Goal: Obtain resource: Obtain resource

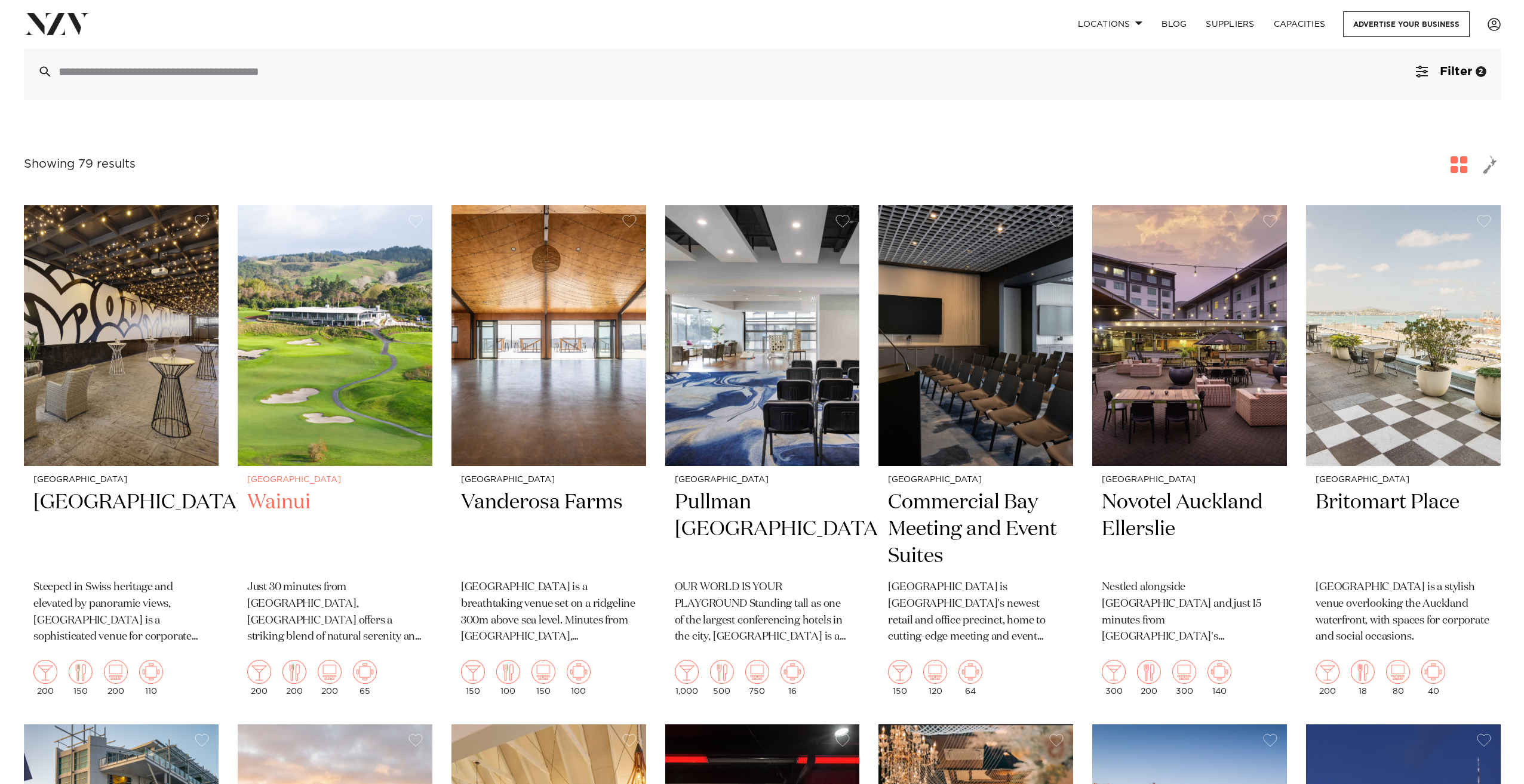
scroll to position [119, 0]
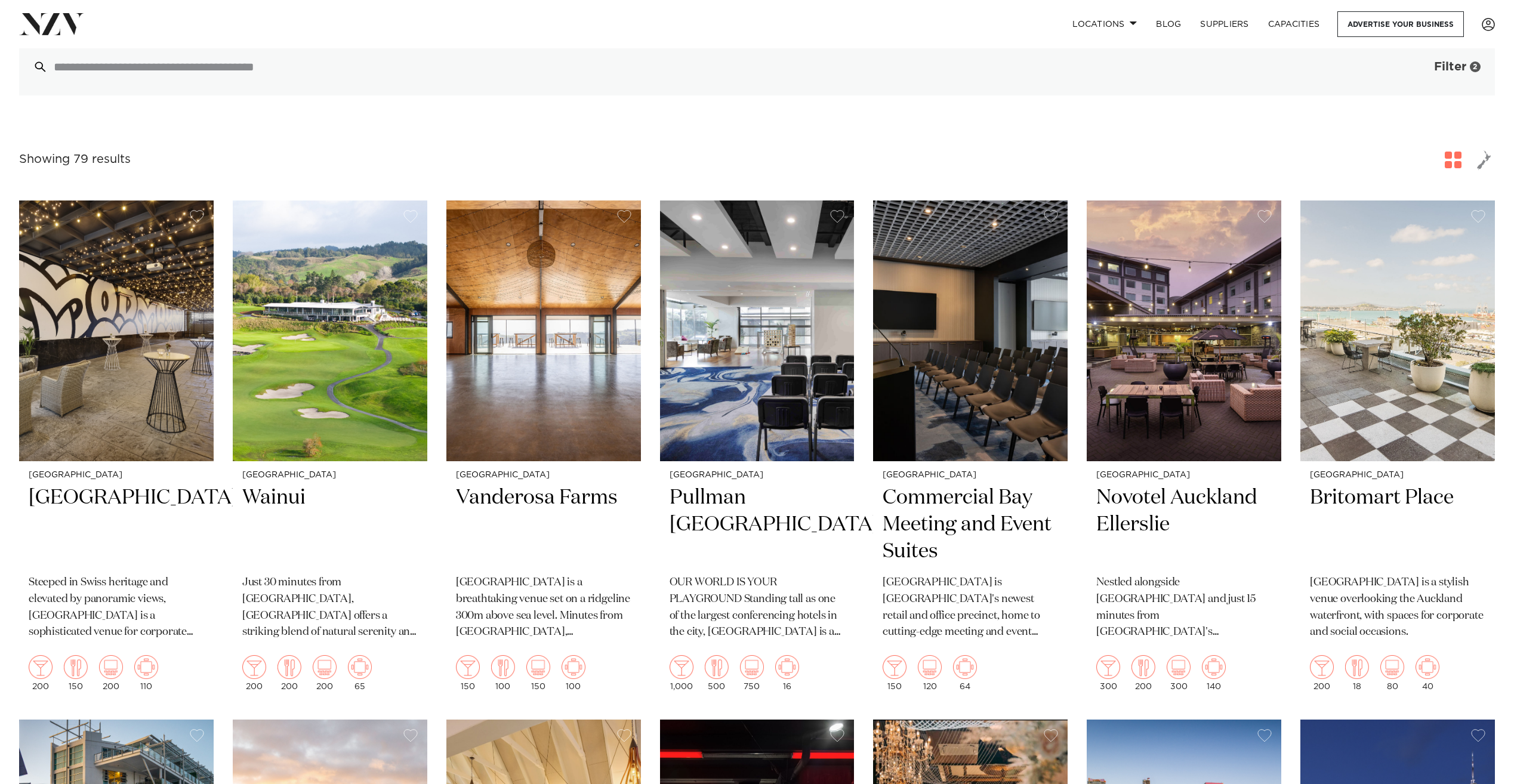
click at [1459, 72] on span "Filter" at bounding box center [1450, 67] width 33 height 12
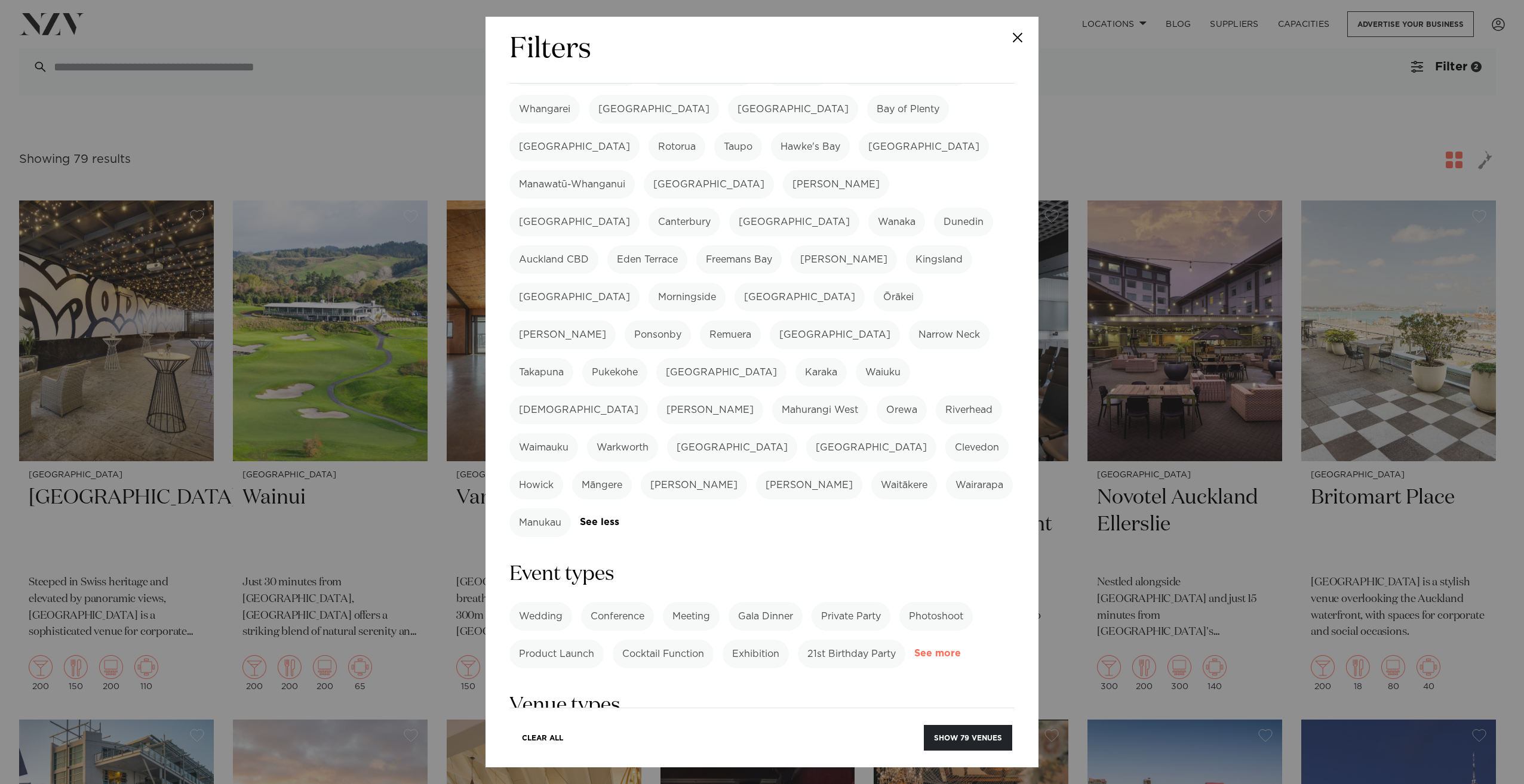
click at [914, 649] on link "See more" at bounding box center [960, 654] width 93 height 10
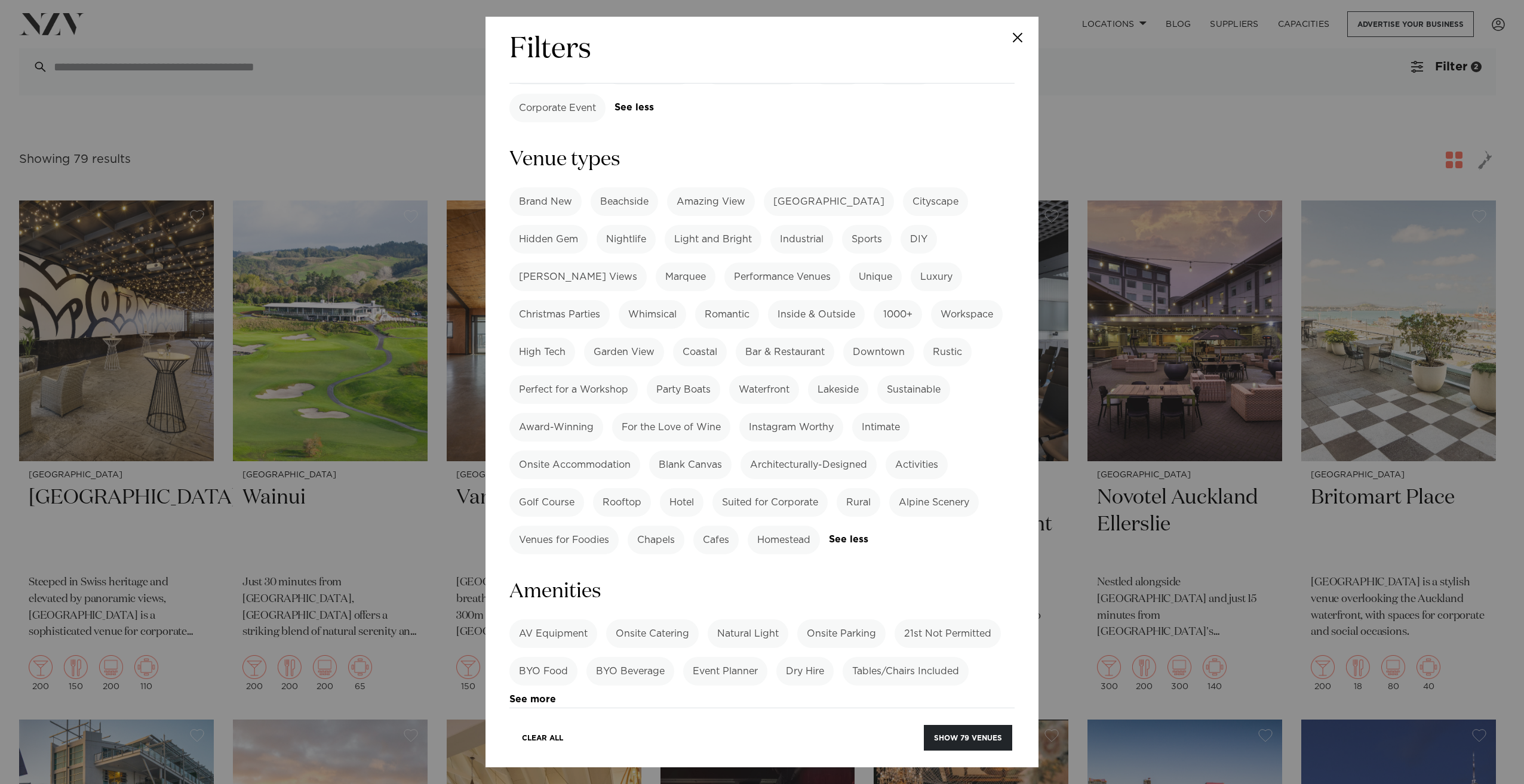
scroll to position [835, 0]
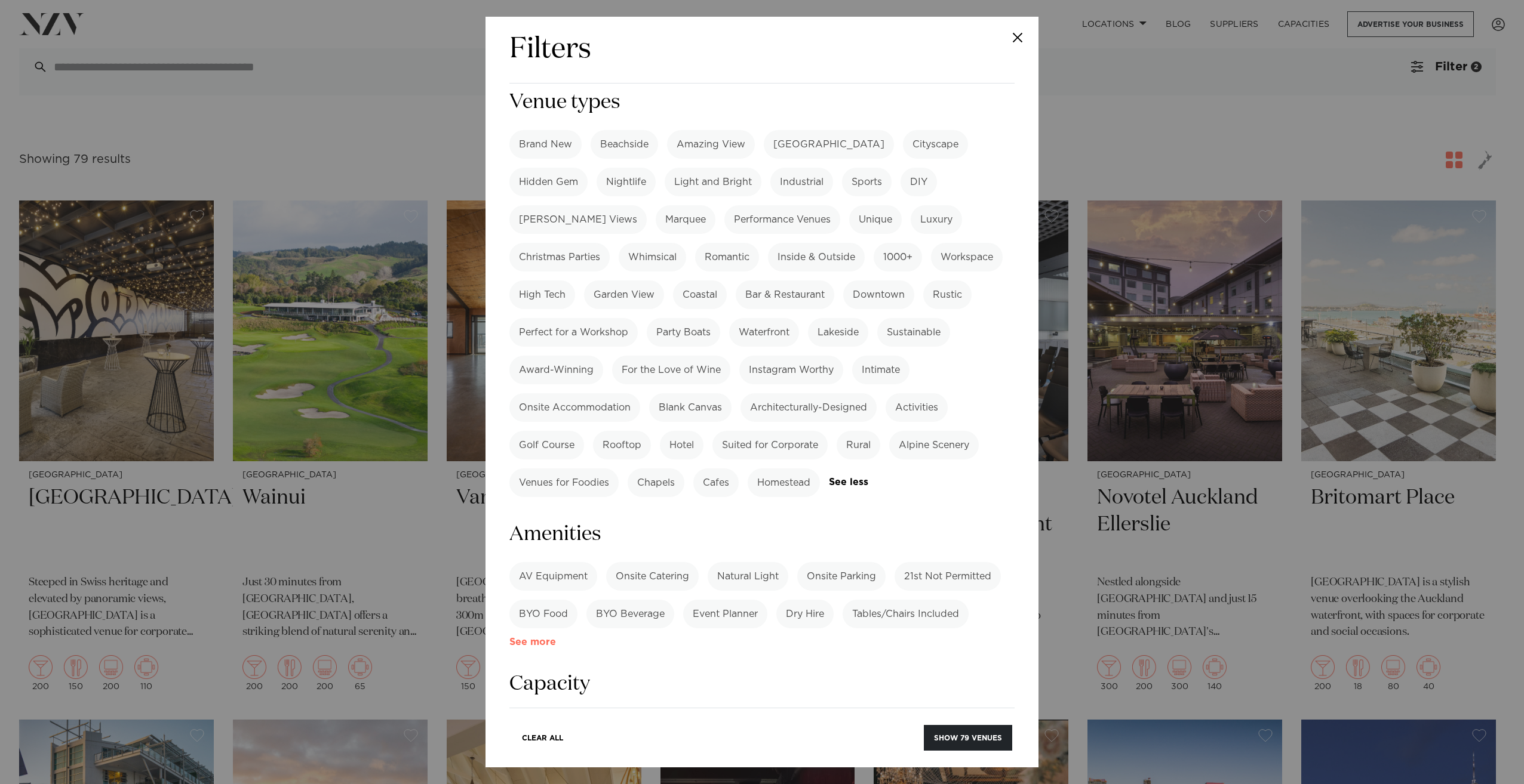
click at [546, 637] on link "See more" at bounding box center [556, 642] width 93 height 10
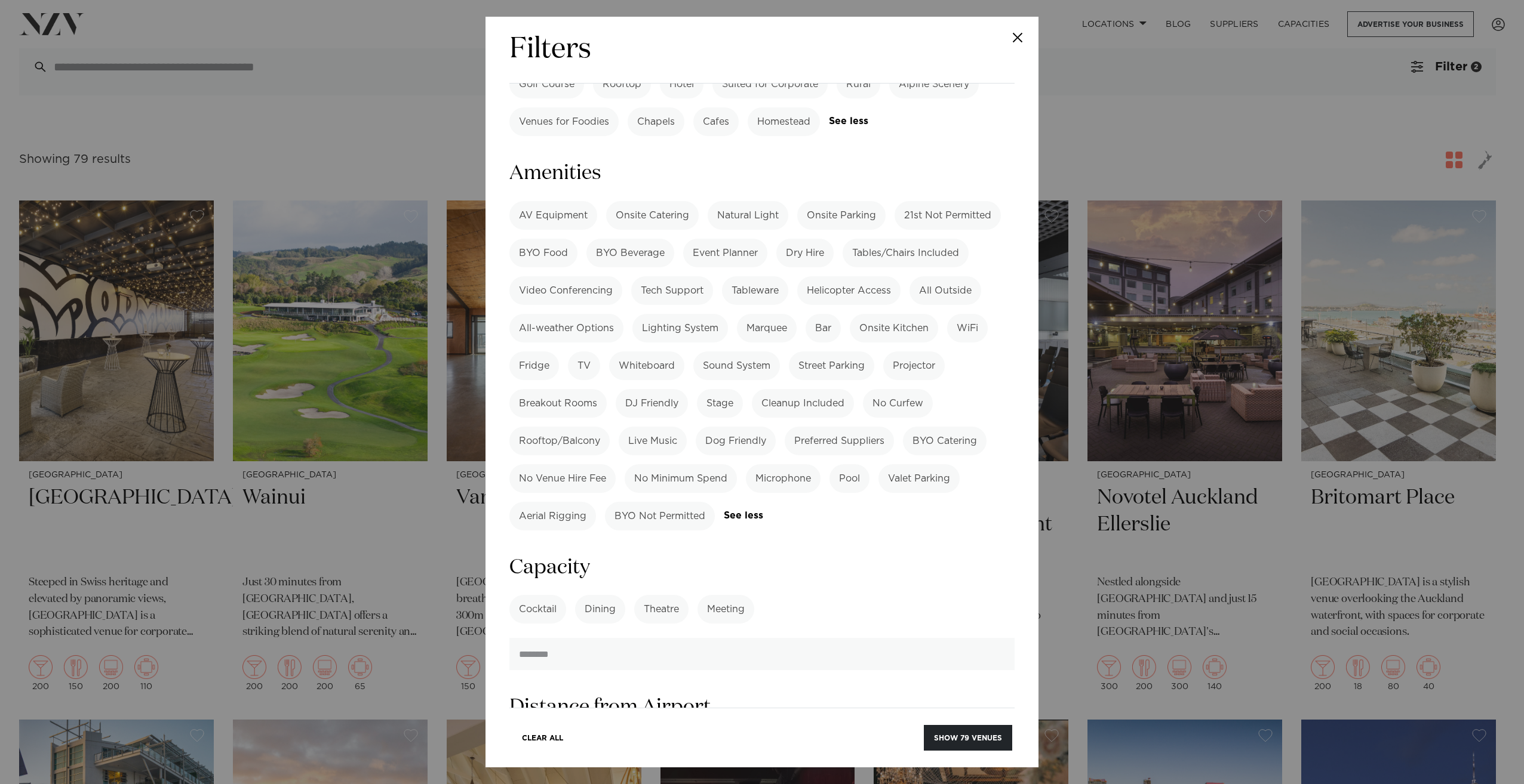
scroll to position [1373, 0]
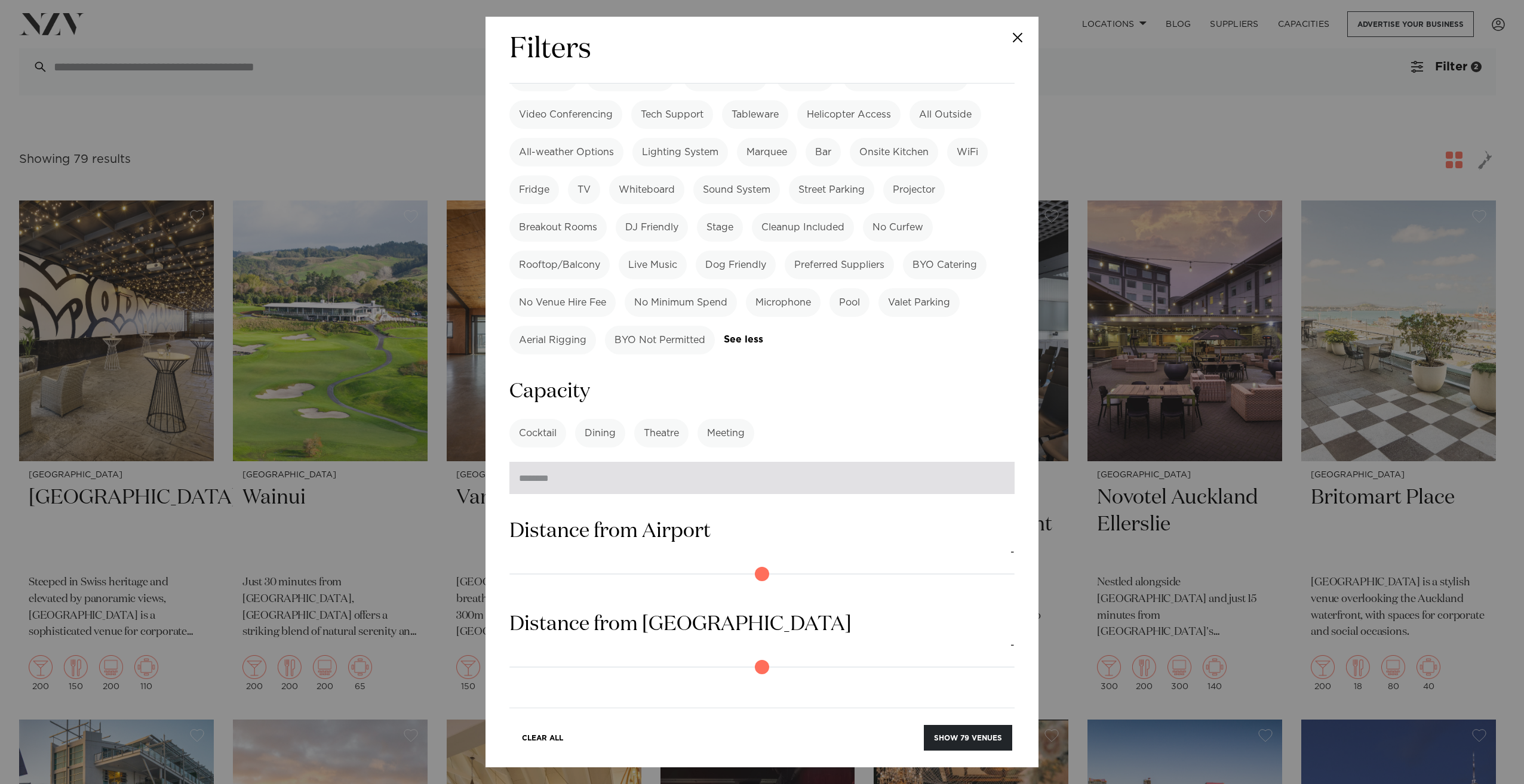
click at [736, 462] on input "number" at bounding box center [761, 478] width 505 height 33
type input "***"
drag, startPoint x: 637, startPoint y: 340, endPoint x: 423, endPoint y: 348, distance: 214.1
click at [423, 348] on div "Filters Search Type Venue Supplier See more Locations Auckland Wellington Chris…" at bounding box center [762, 392] width 1524 height 784
click at [870, 379] on h3 "Capacity" at bounding box center [761, 392] width 505 height 27
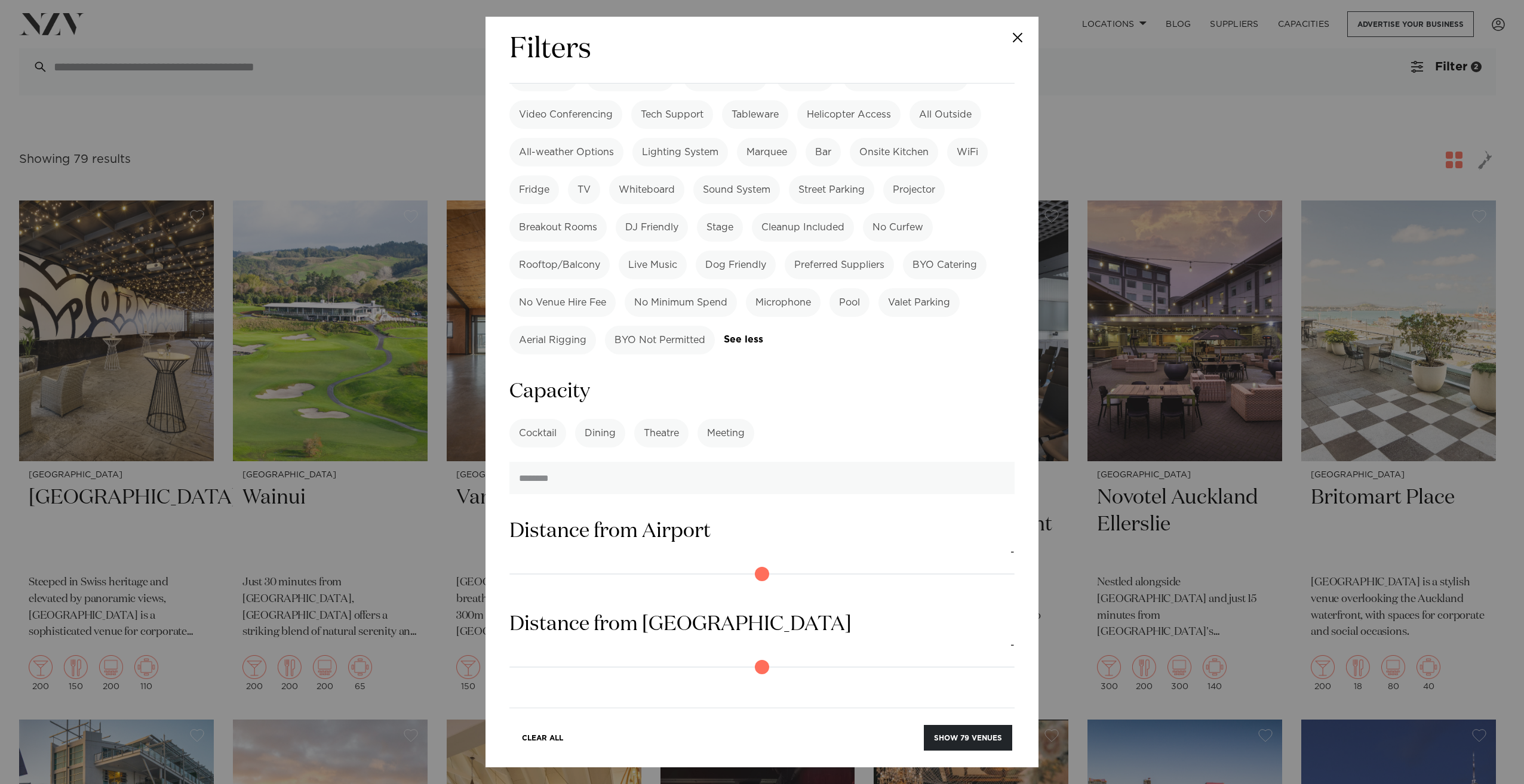
scroll to position [1408, 0]
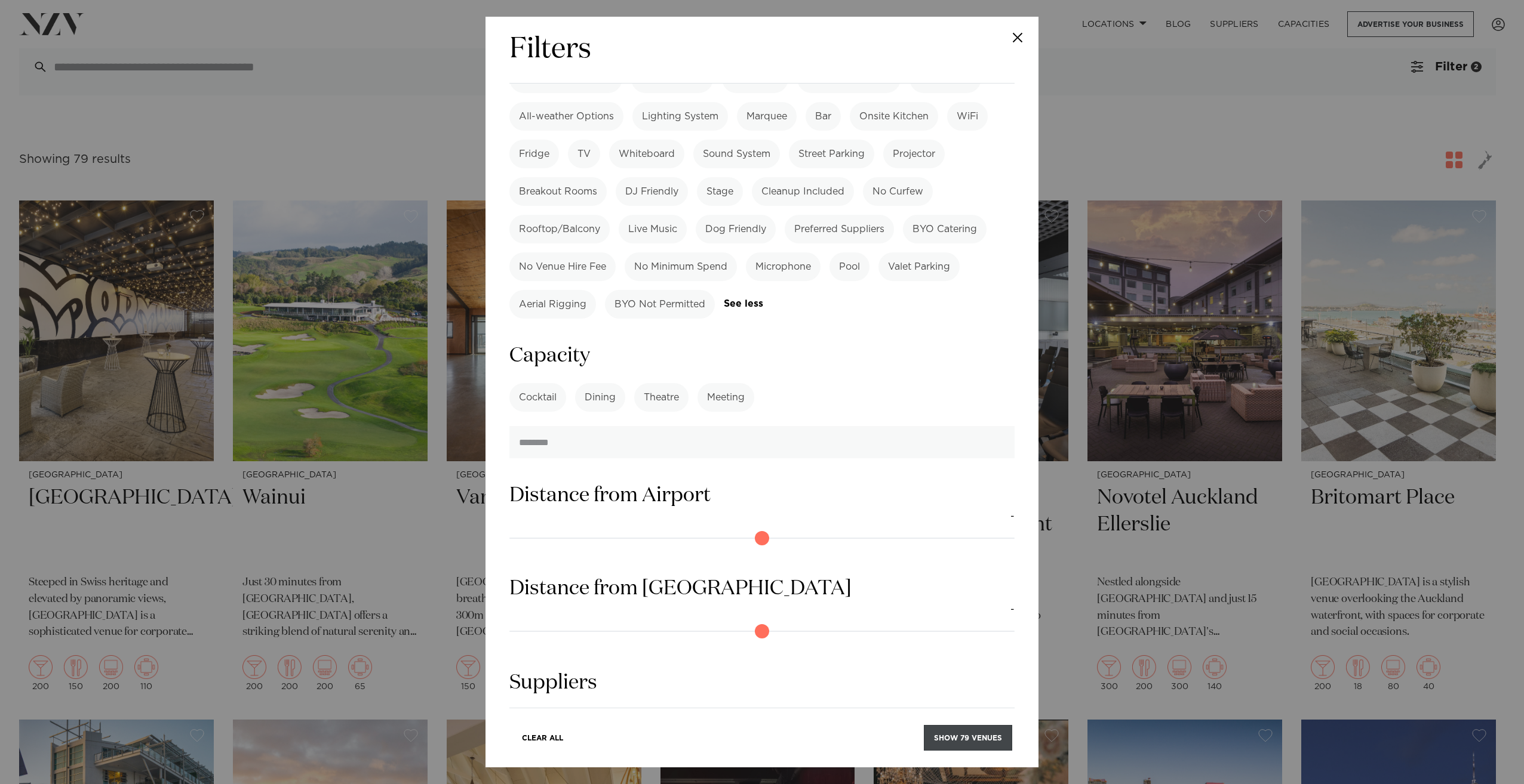
click at [970, 740] on button "Show 79 venues" at bounding box center [968, 738] width 88 height 25
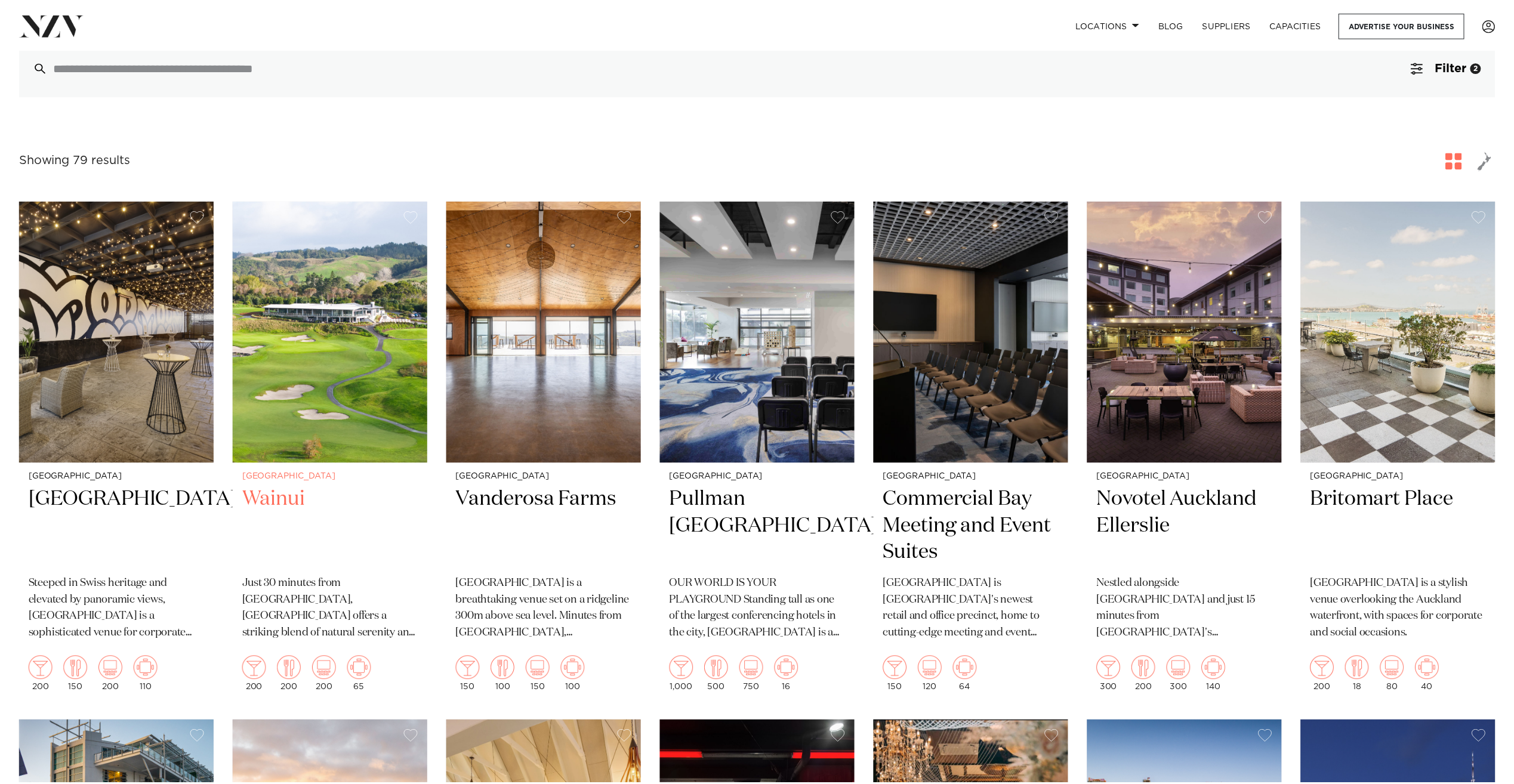
scroll to position [111, 0]
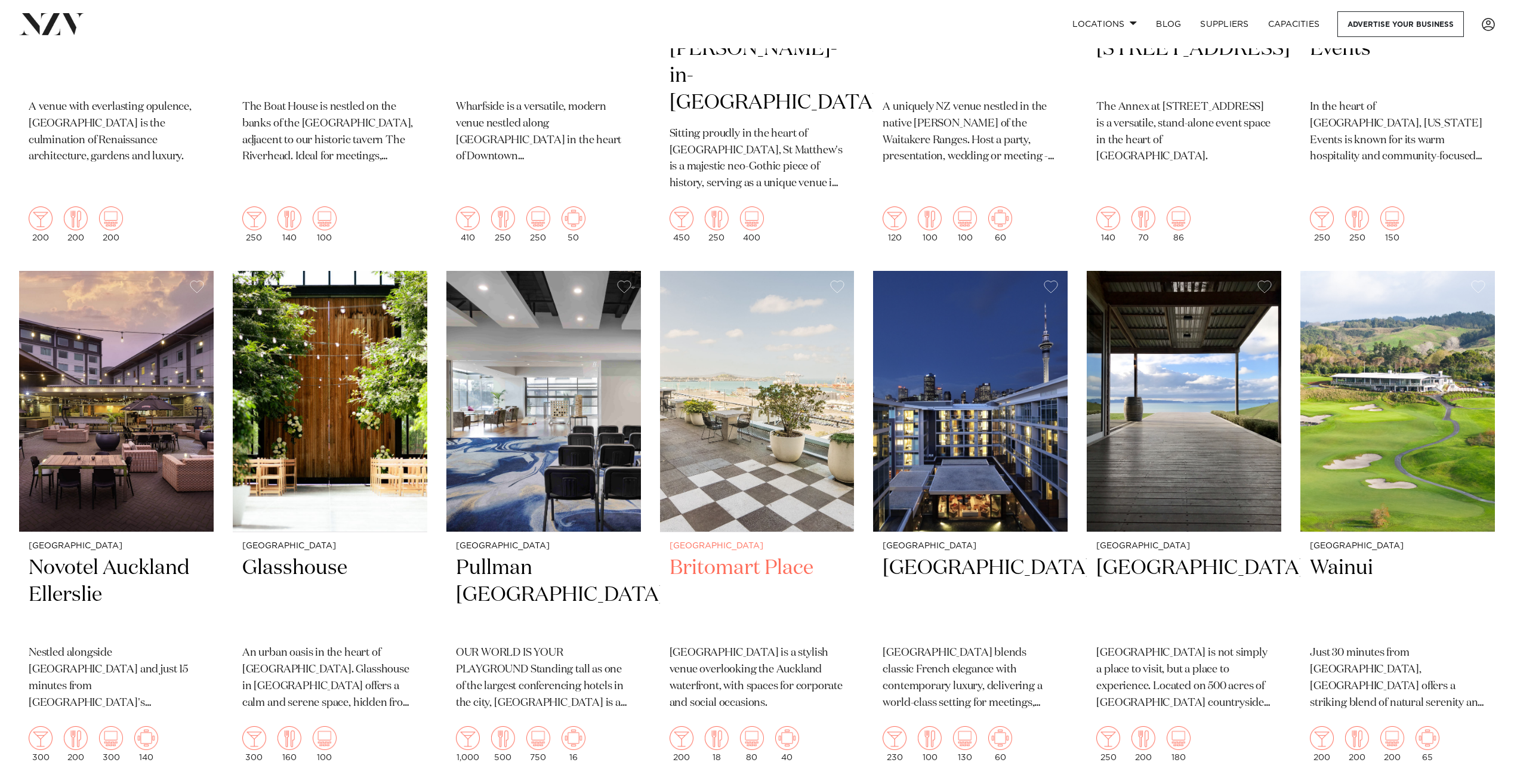
scroll to position [597, 0]
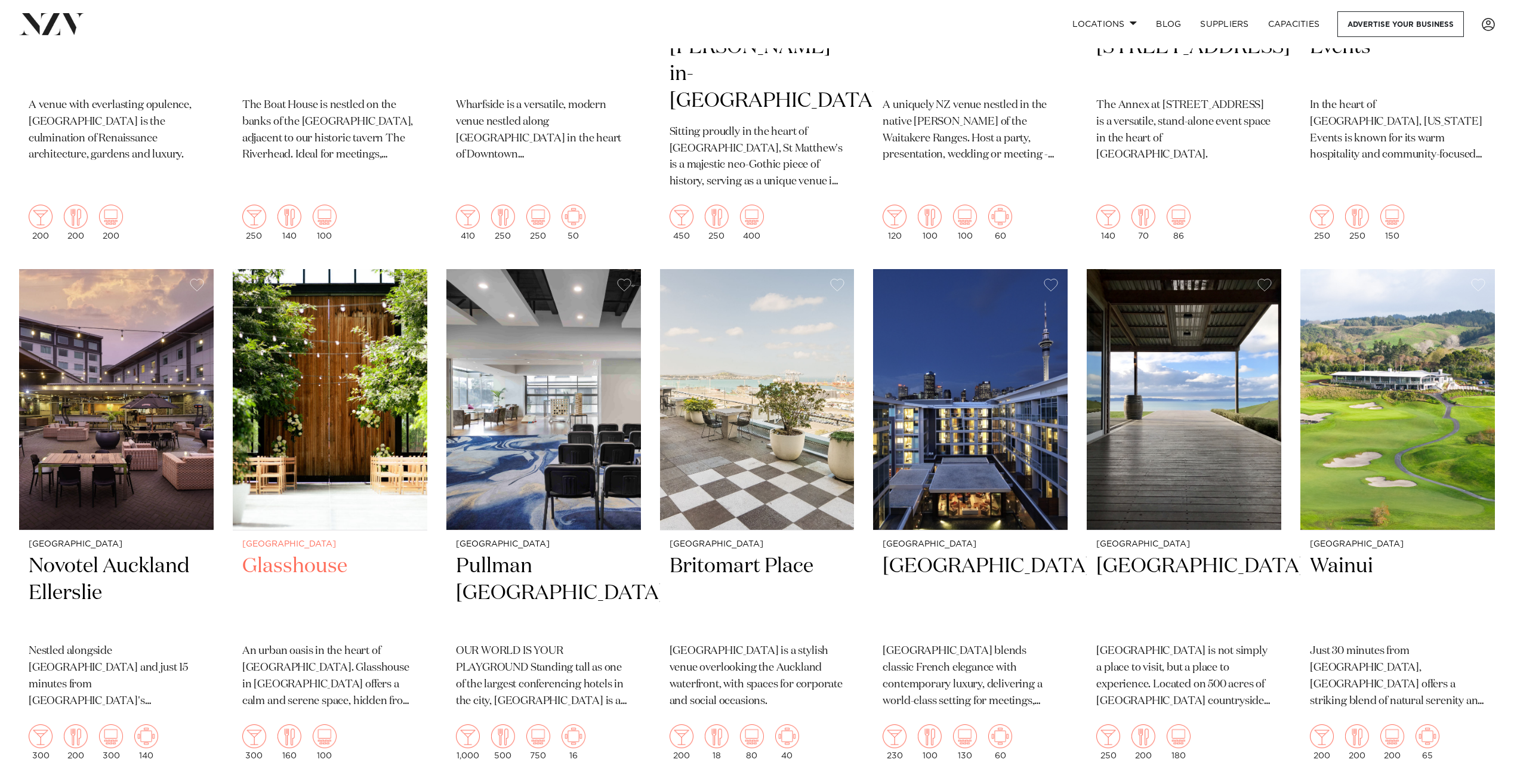
click at [308, 553] on h2 "Glasshouse" at bounding box center [330, 593] width 175 height 80
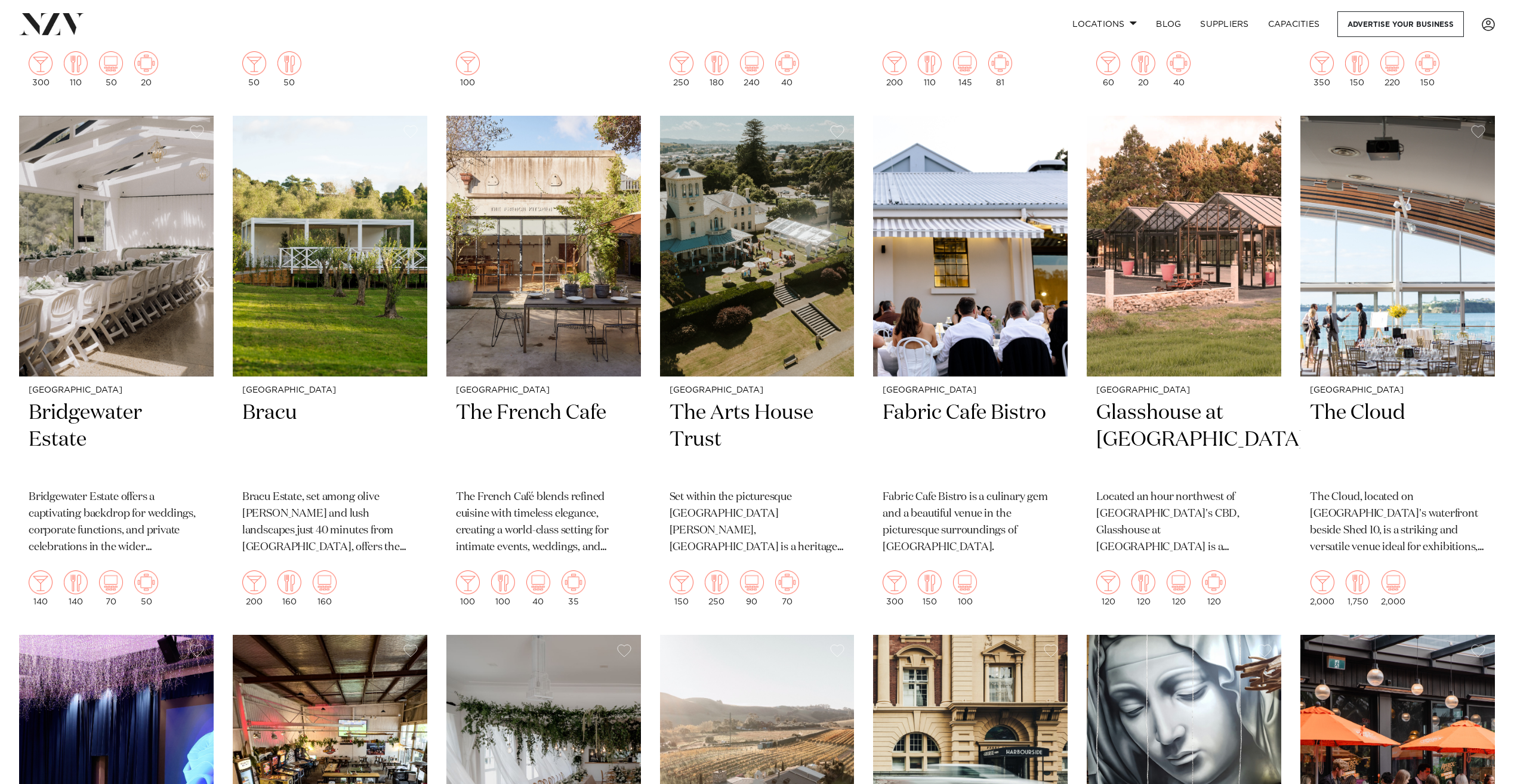
scroll to position [3879, 0]
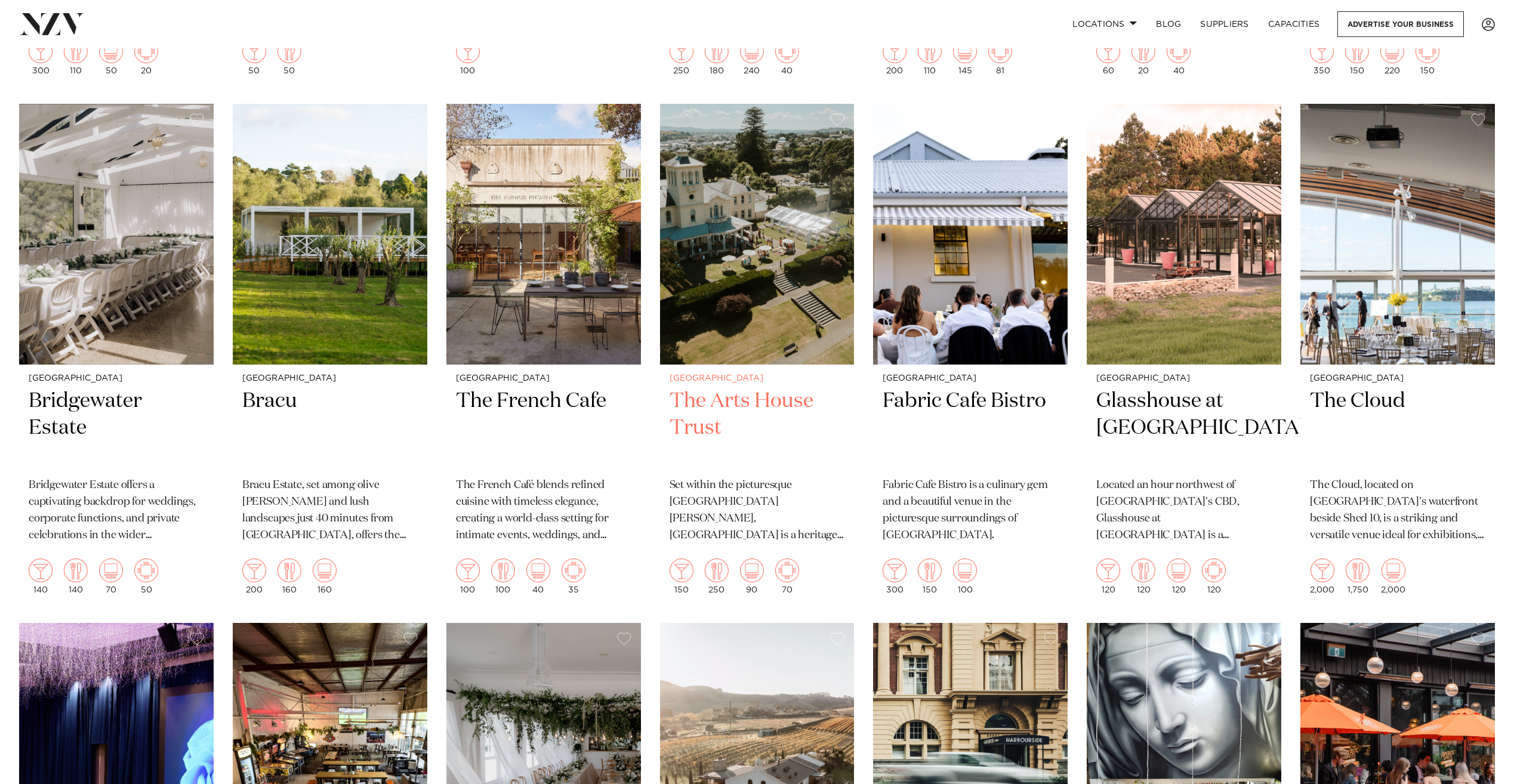
click at [746, 314] on img at bounding box center [757, 234] width 195 height 261
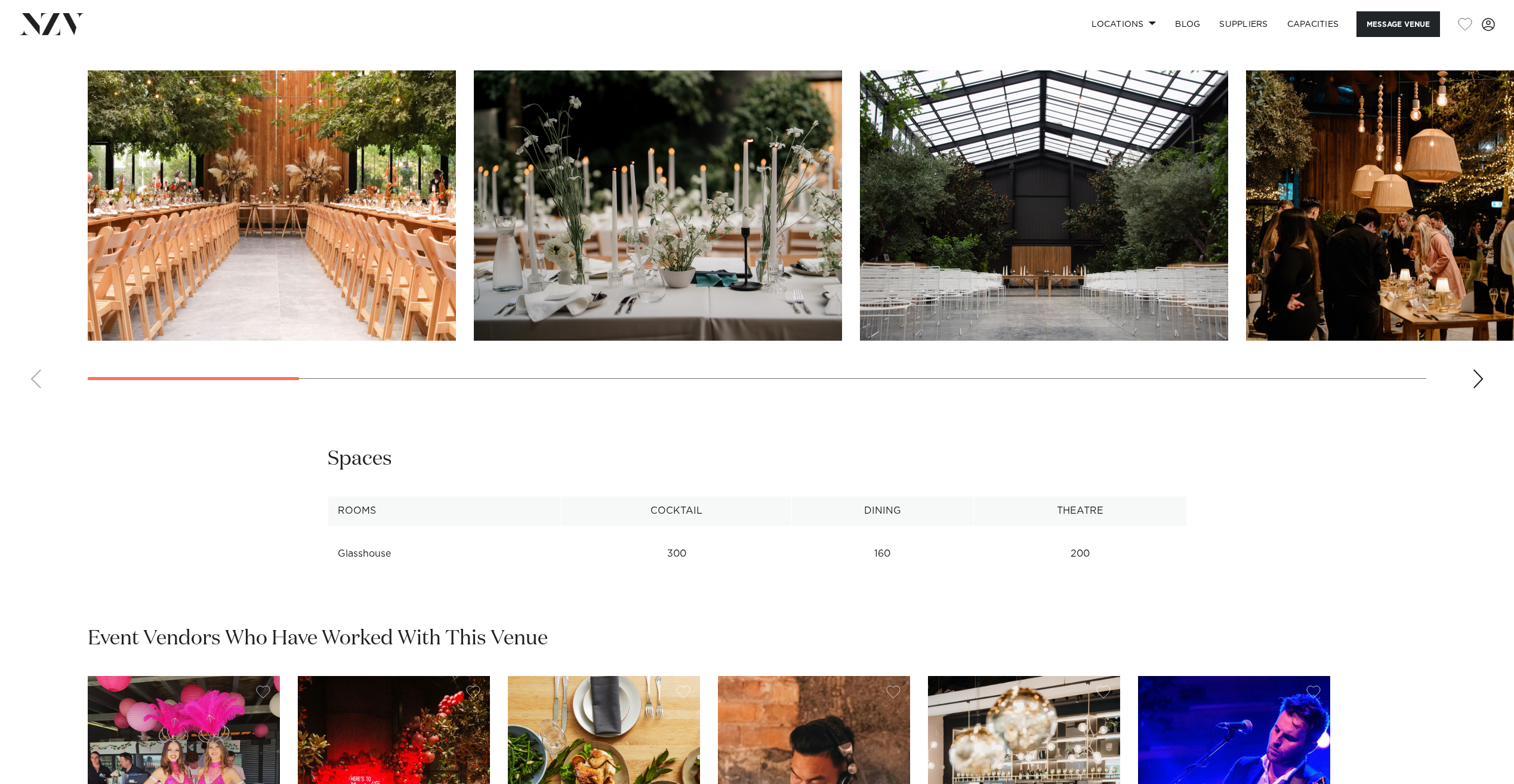
scroll to position [1312, 0]
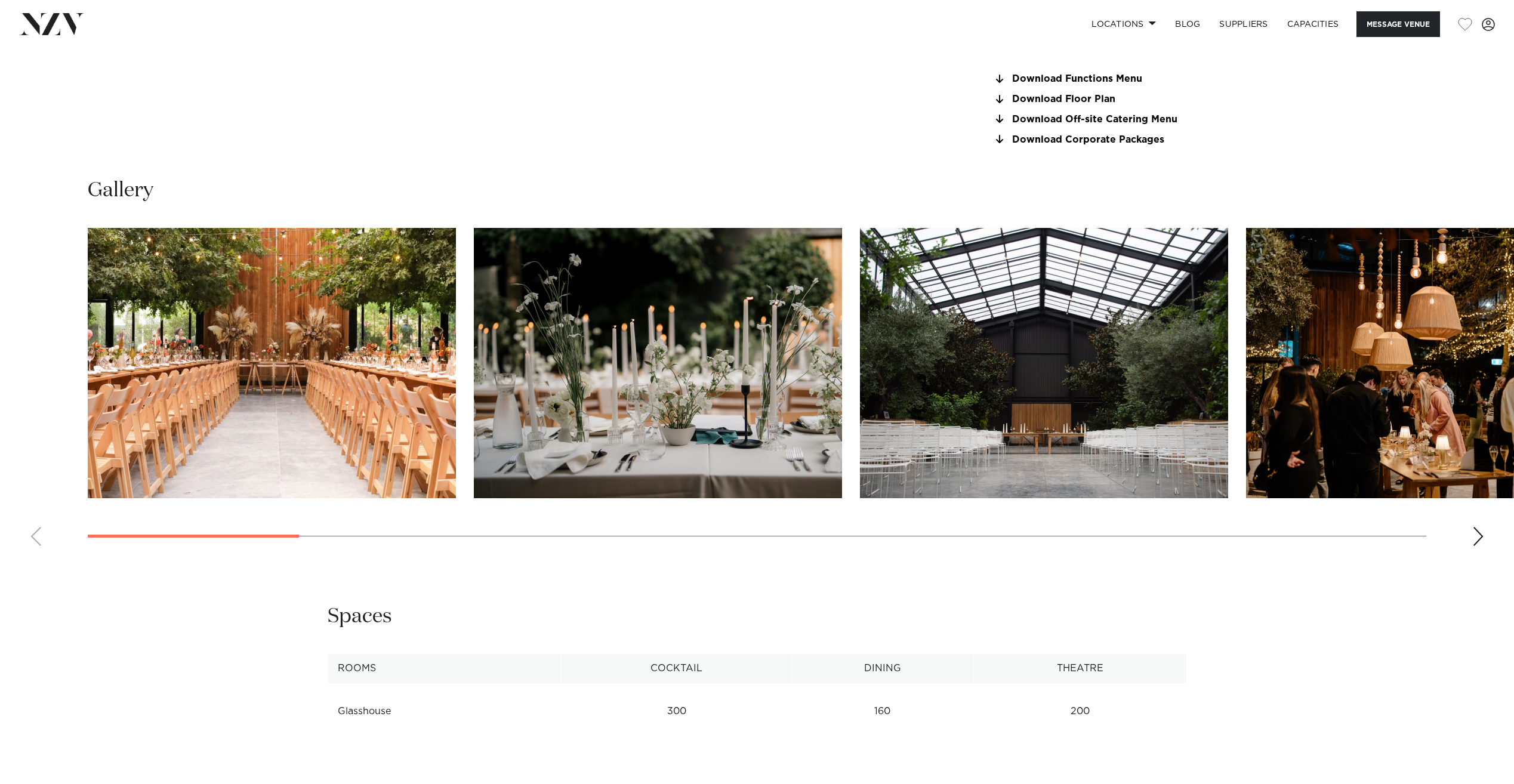
click at [1479, 532] on div "Next slide" at bounding box center [1479, 536] width 12 height 19
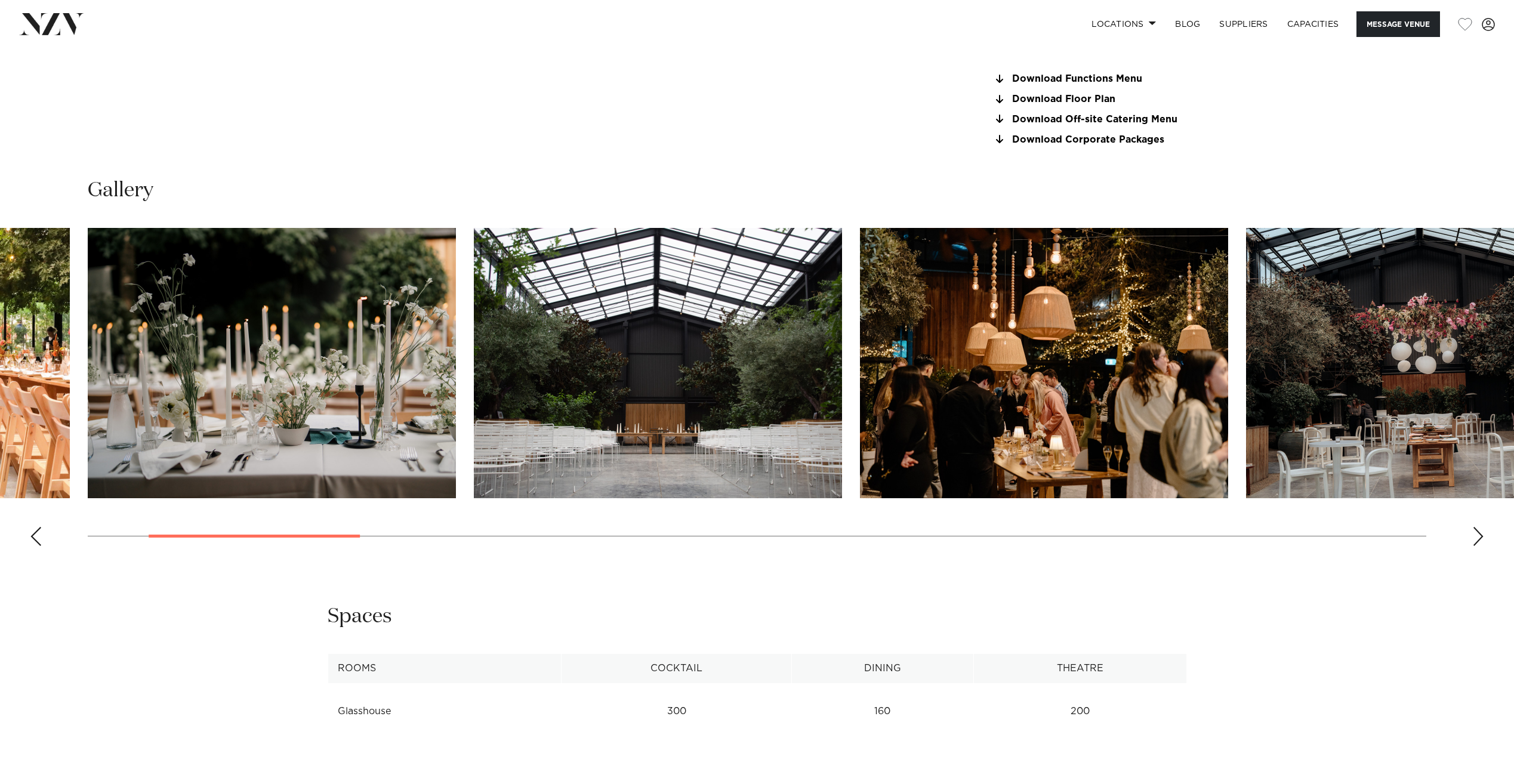
click at [1478, 532] on div "Next slide" at bounding box center [1479, 536] width 12 height 19
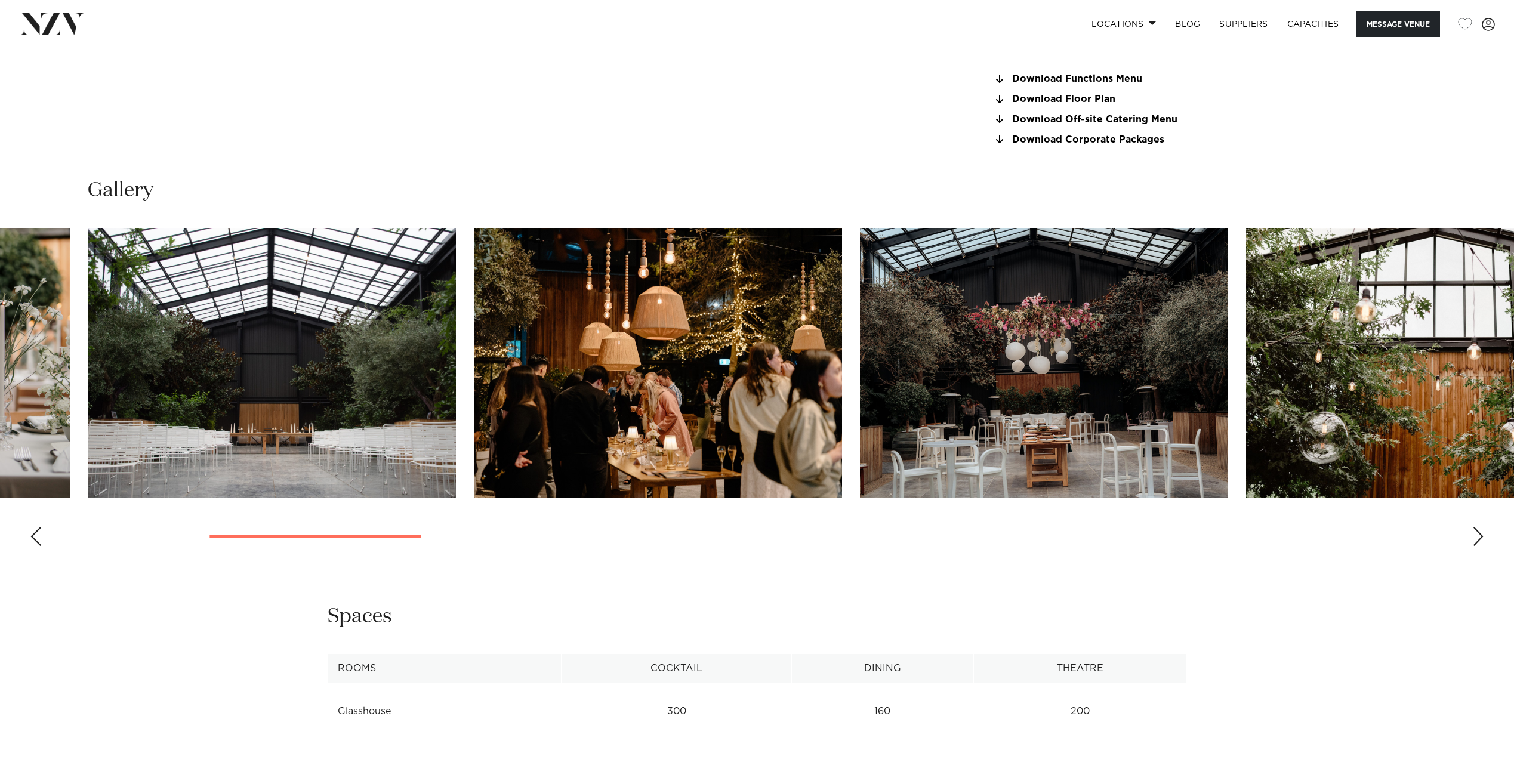
click at [1478, 532] on div "Next slide" at bounding box center [1479, 536] width 12 height 19
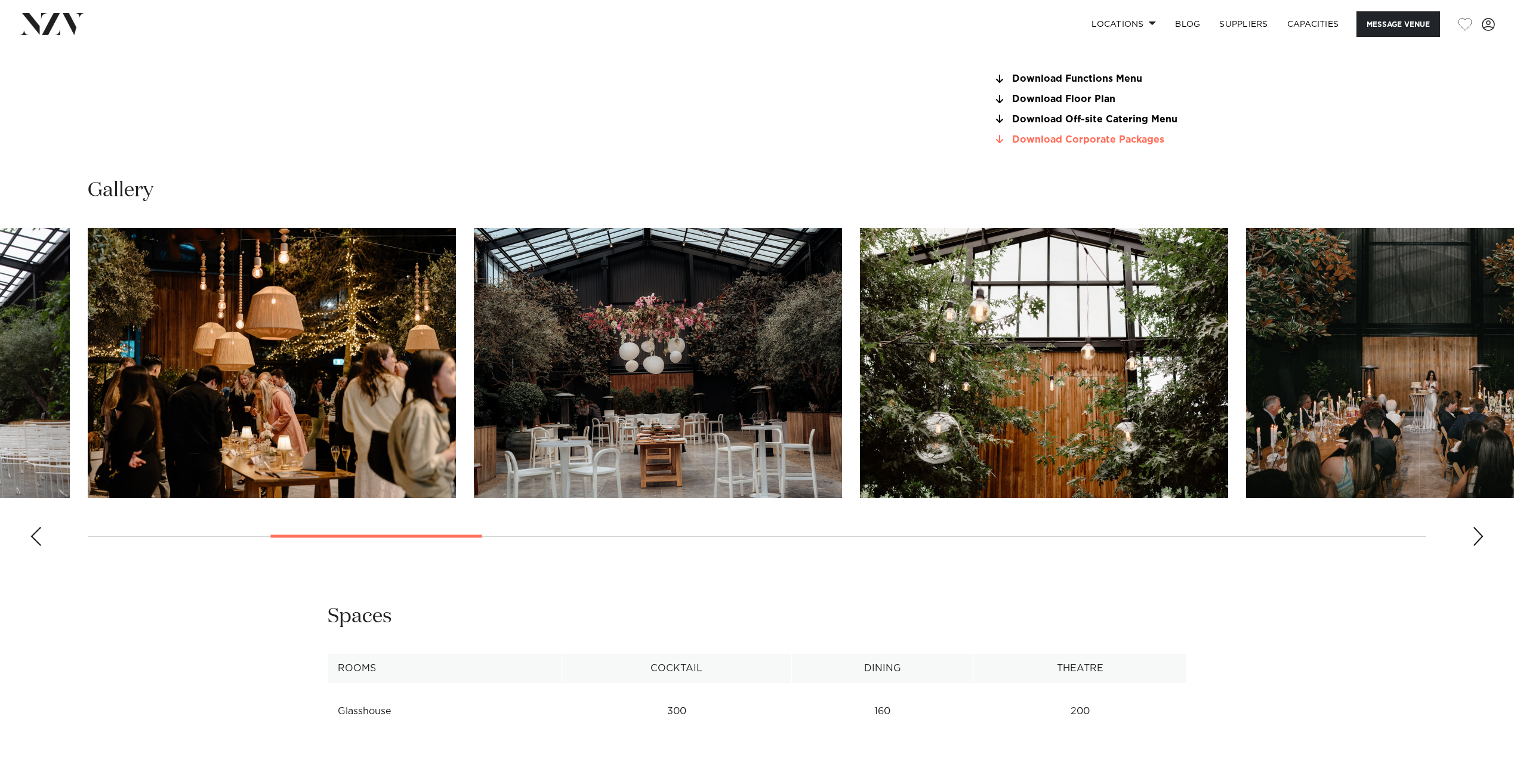
click at [1106, 134] on link "Download Corporate Packages" at bounding box center [1090, 139] width 195 height 11
click at [1058, 117] on link "Download Off-site Catering Menu" at bounding box center [1090, 119] width 195 height 11
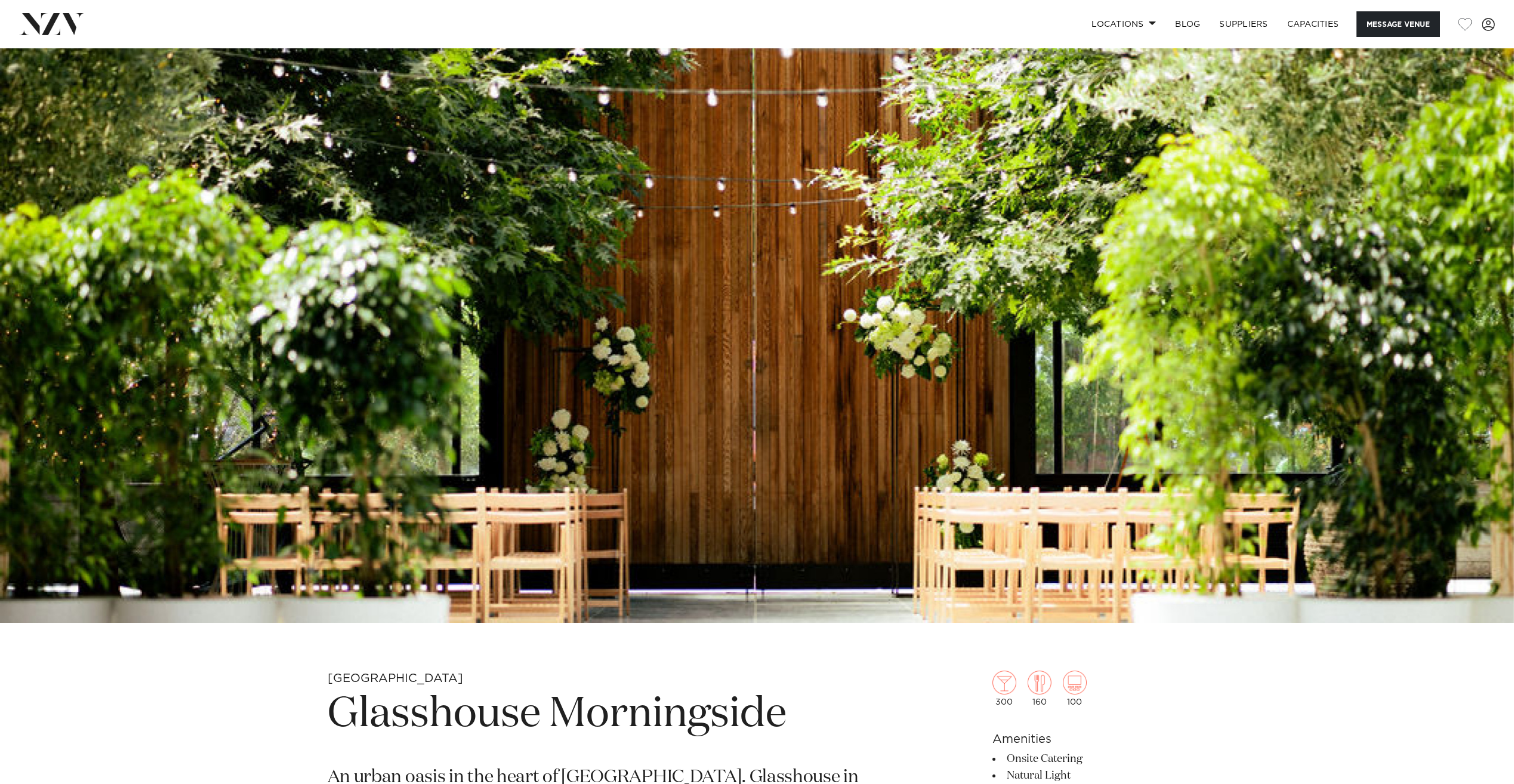
scroll to position [119, 0]
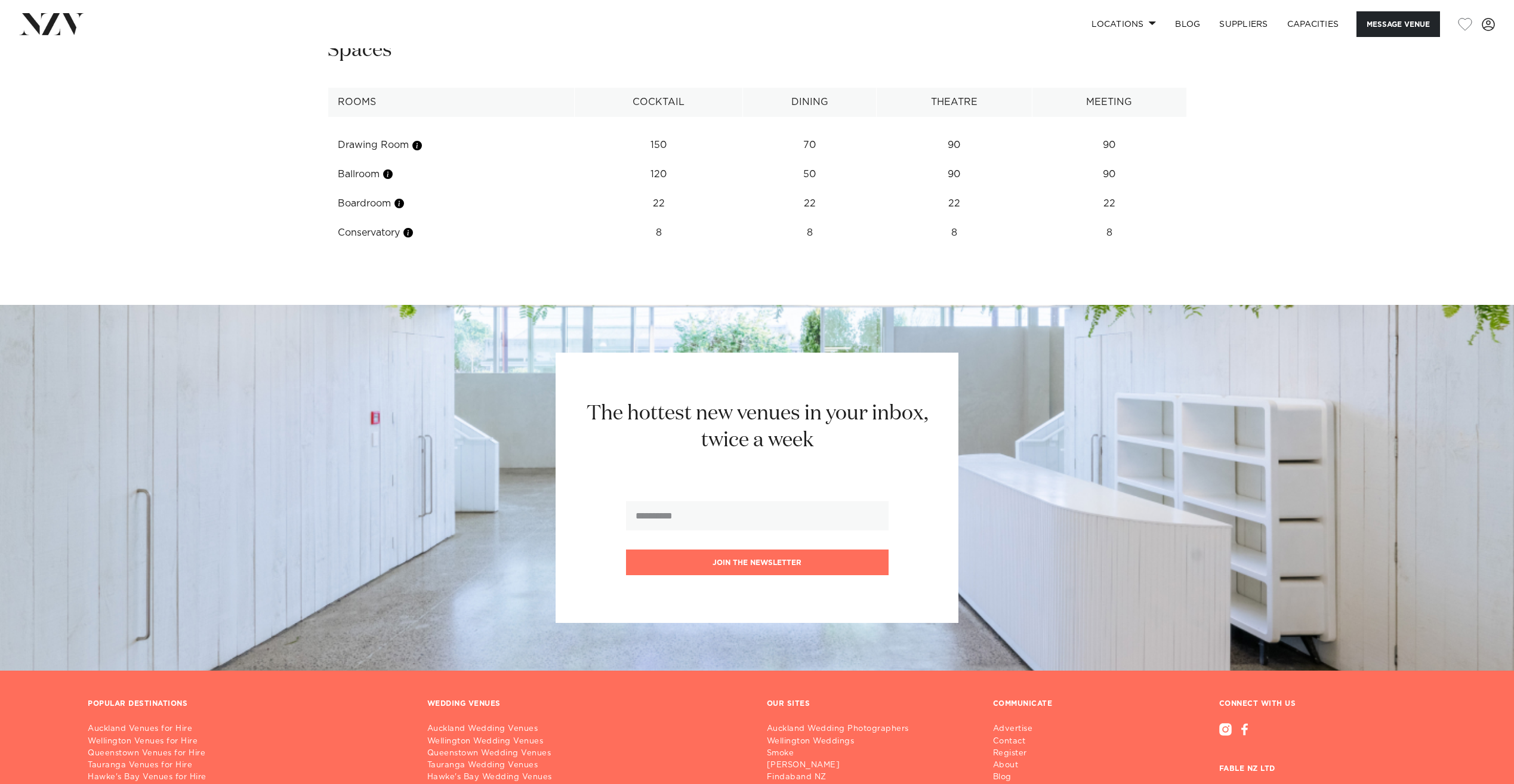
scroll to position [1636, 0]
